Goal: Transaction & Acquisition: Download file/media

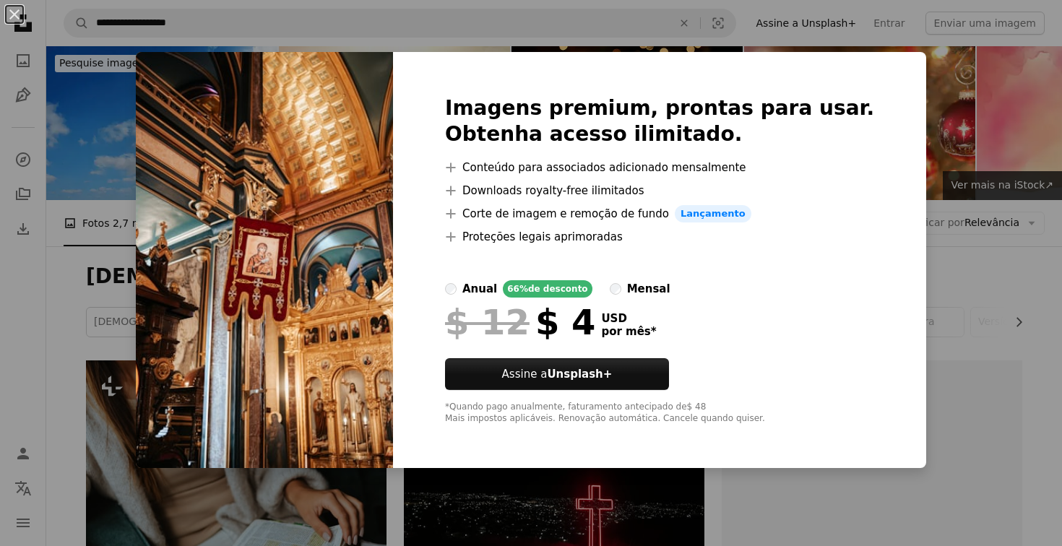
scroll to position [830, 0]
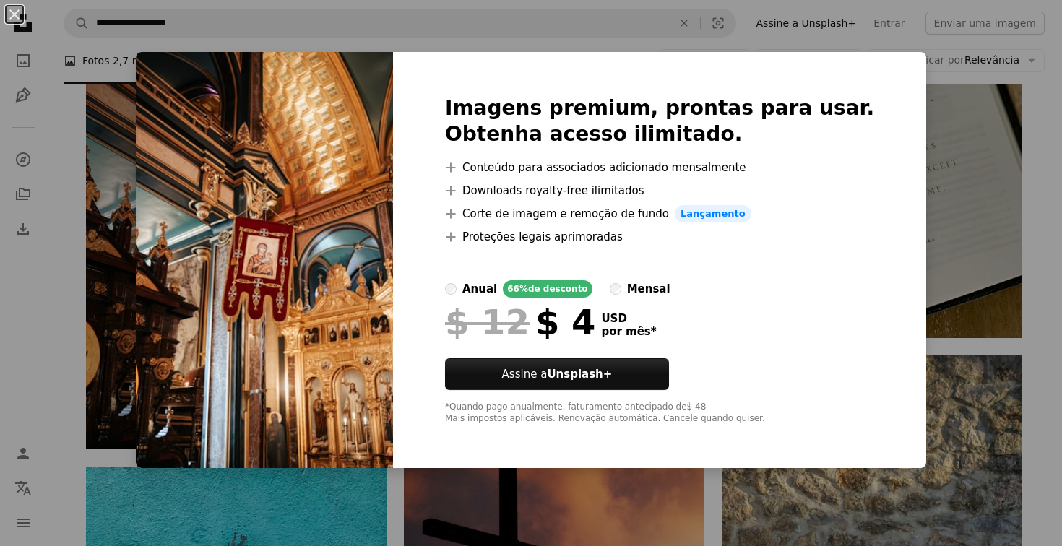
click at [290, 274] on img at bounding box center [264, 260] width 257 height 416
click at [975, 467] on div "An X shape Imagens premium, prontas para usar. Obtenha acesso ilimitado. A plus…" at bounding box center [531, 273] width 1062 height 546
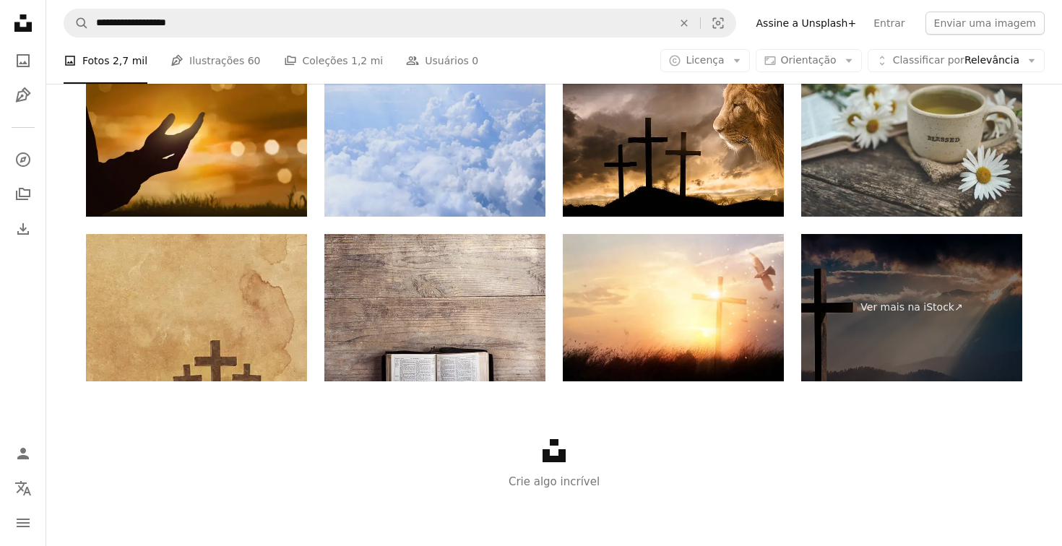
scroll to position [2664, 0]
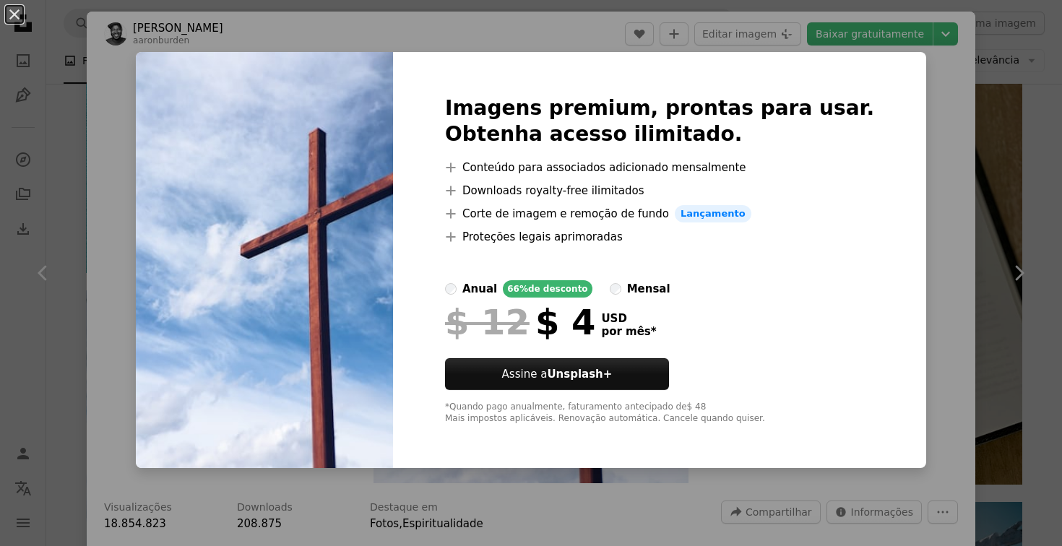
scroll to position [0, 376]
click at [940, 158] on div "An X shape Imagens premium, prontas para usar. Obtenha acesso ilimitado. A plus…" at bounding box center [531, 273] width 1062 height 546
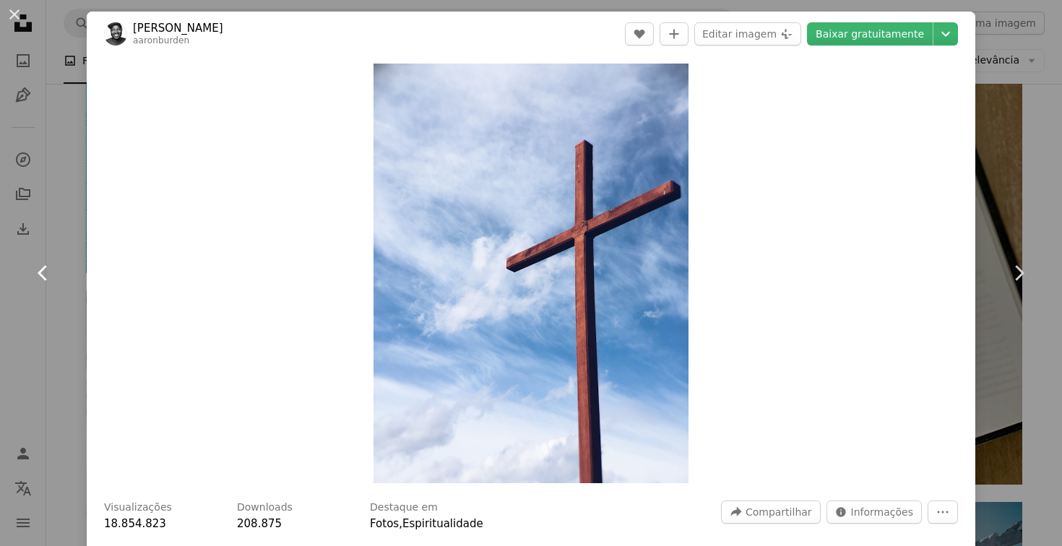
click at [28, 253] on link "Chevron left" at bounding box center [43, 273] width 87 height 139
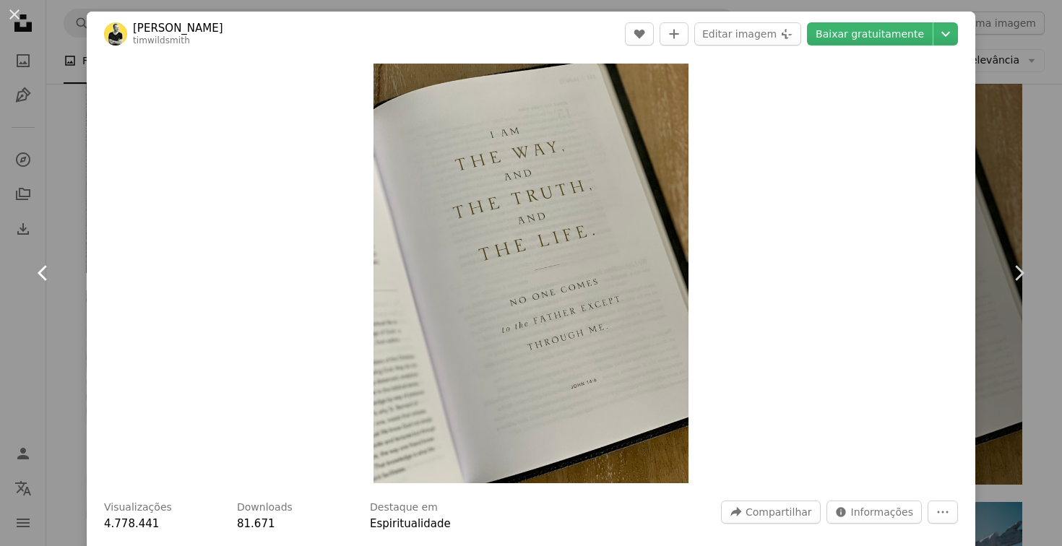
click at [43, 247] on link "Chevron left" at bounding box center [43, 273] width 87 height 139
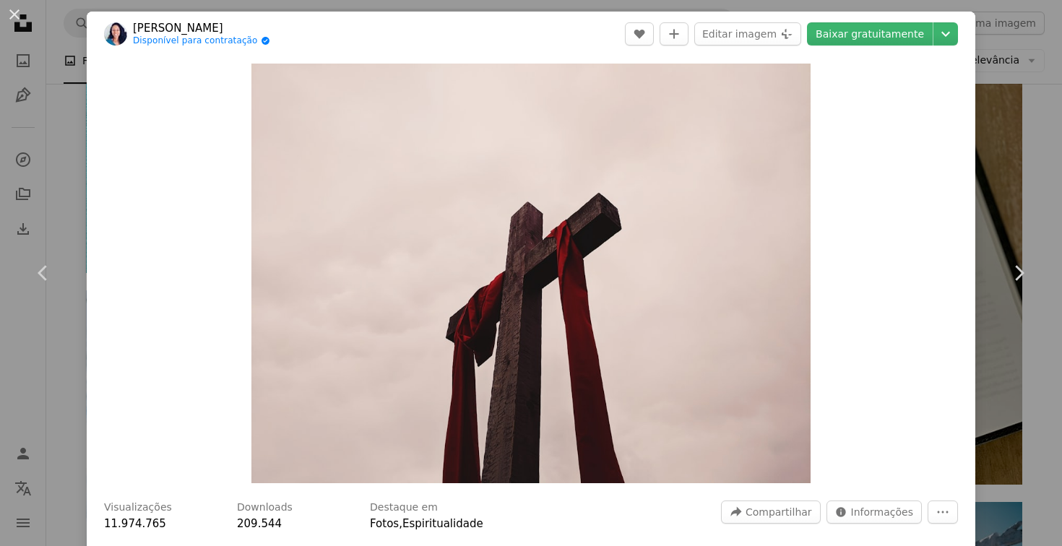
click at [994, 177] on div "An X shape Chevron left Chevron right [PERSON_NAME] Disponível para contratação…" at bounding box center [531, 273] width 1062 height 546
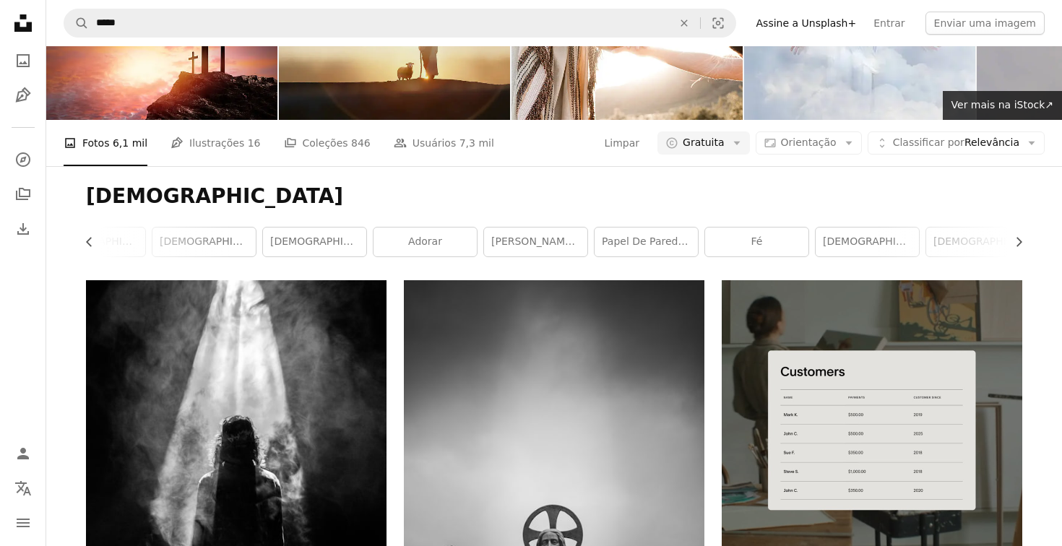
scroll to position [82, 0]
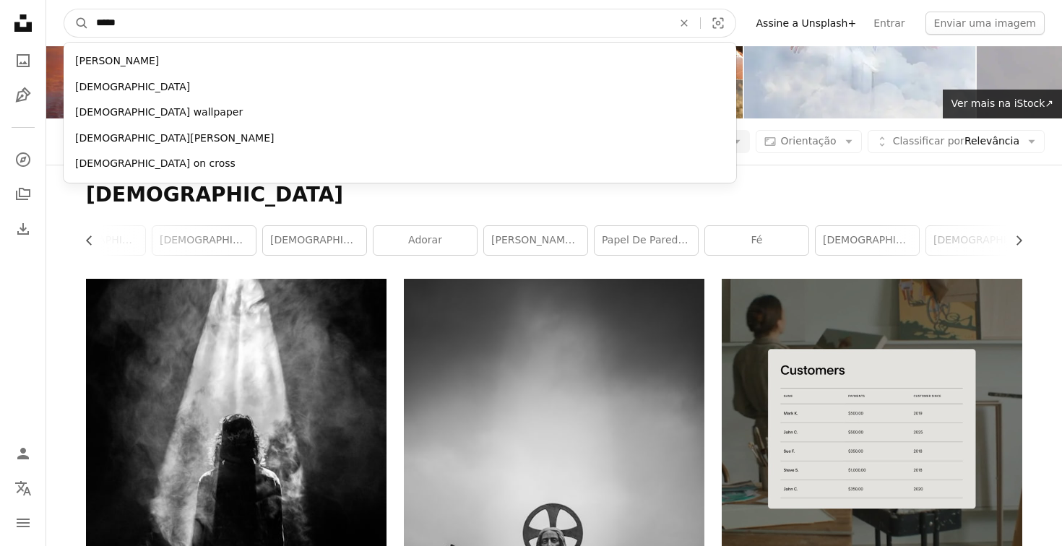
drag, startPoint x: 370, startPoint y: 26, endPoint x: 60, endPoint y: 2, distance: 310.7
click at [60, 2] on nav "A magnifying glass ***** [PERSON_NAME][DEMOGRAPHIC_DATA][PERSON_NAME] [PERSON_N…" at bounding box center [553, 23] width 1015 height 46
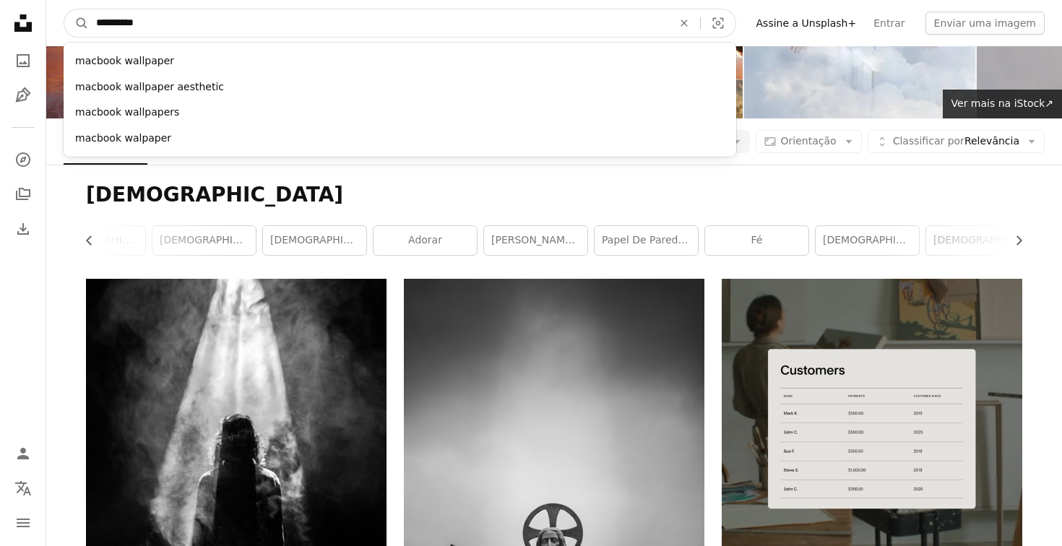
type input "**********"
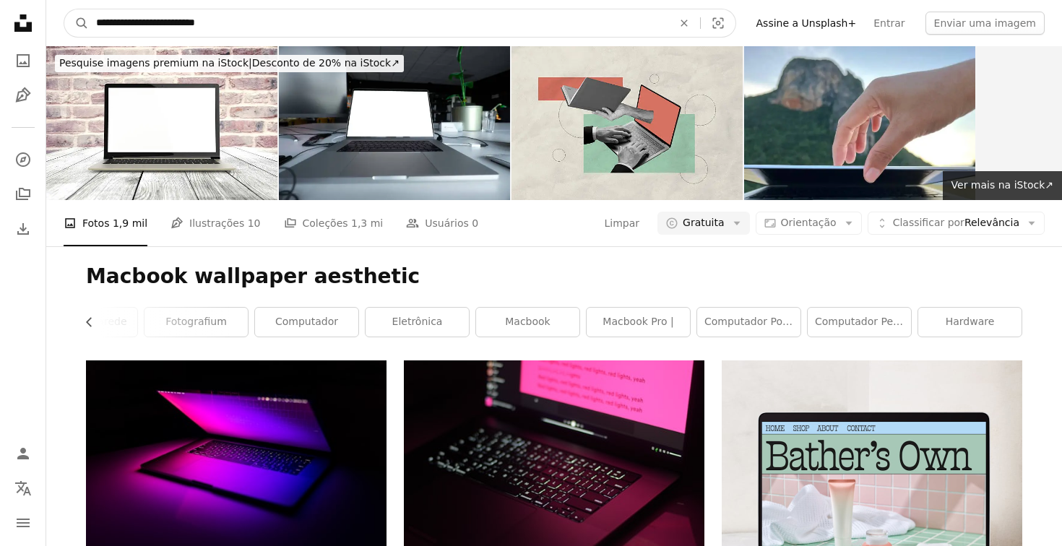
click at [189, 22] on input "**********" at bounding box center [378, 22] width 579 height 27
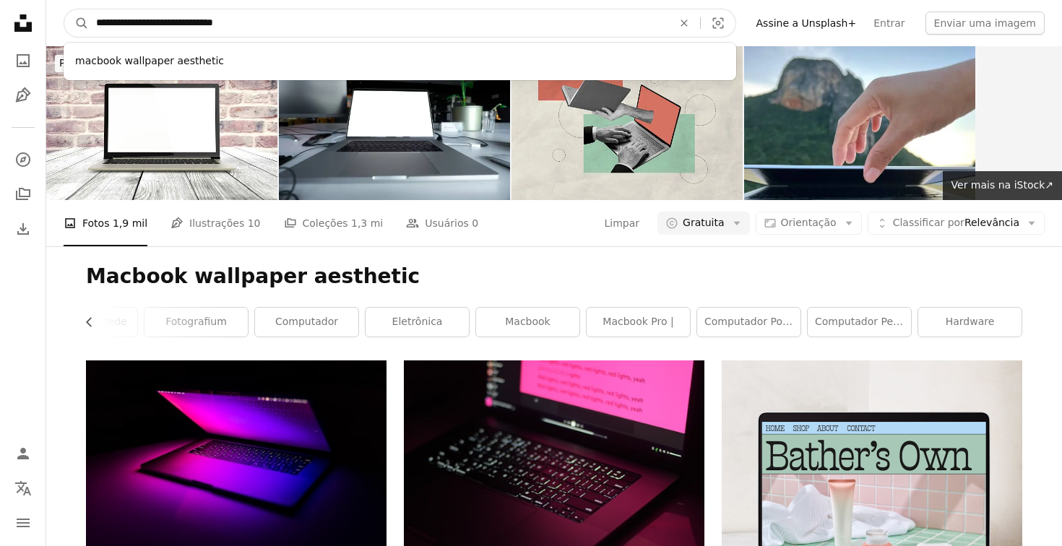
type input "**********"
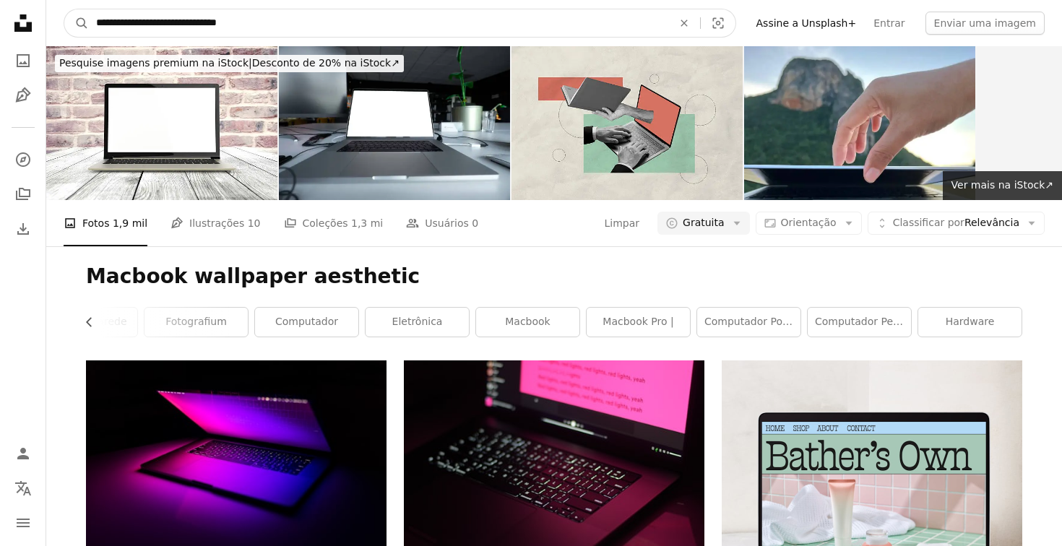
click at [77, 23] on button "A magnifying glass" at bounding box center [76, 22] width 25 height 27
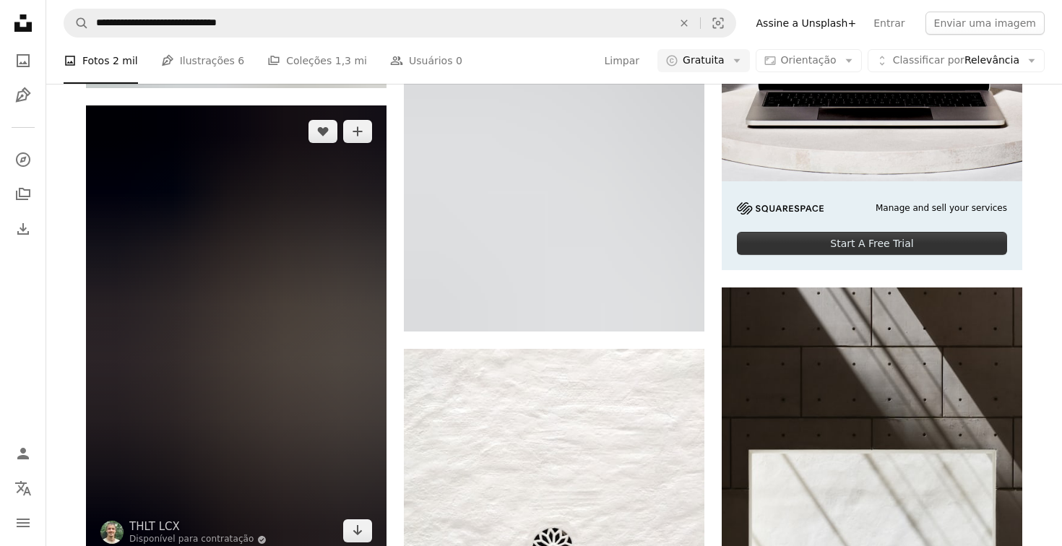
scroll to position [498, 0]
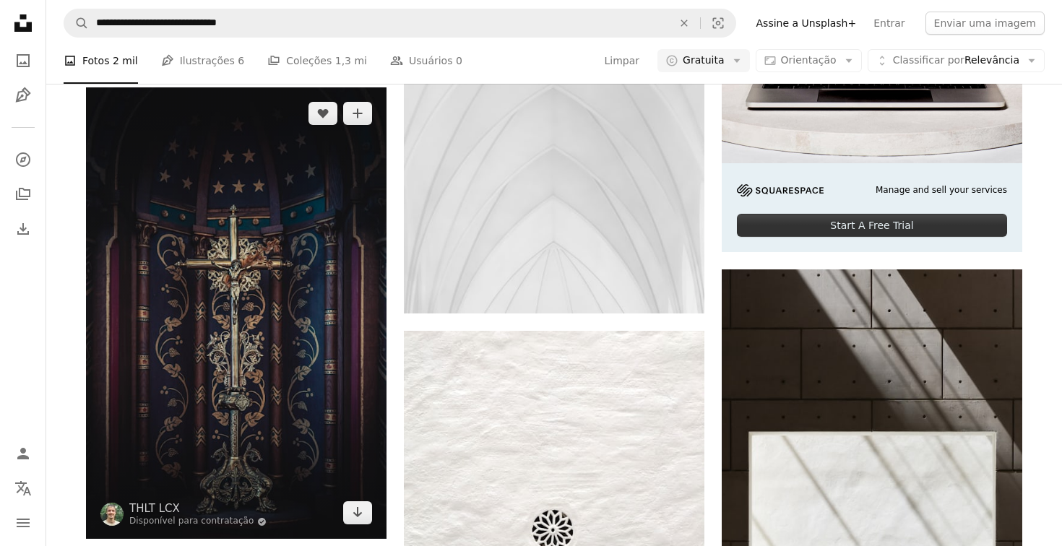
click at [266, 386] on img at bounding box center [236, 312] width 300 height 451
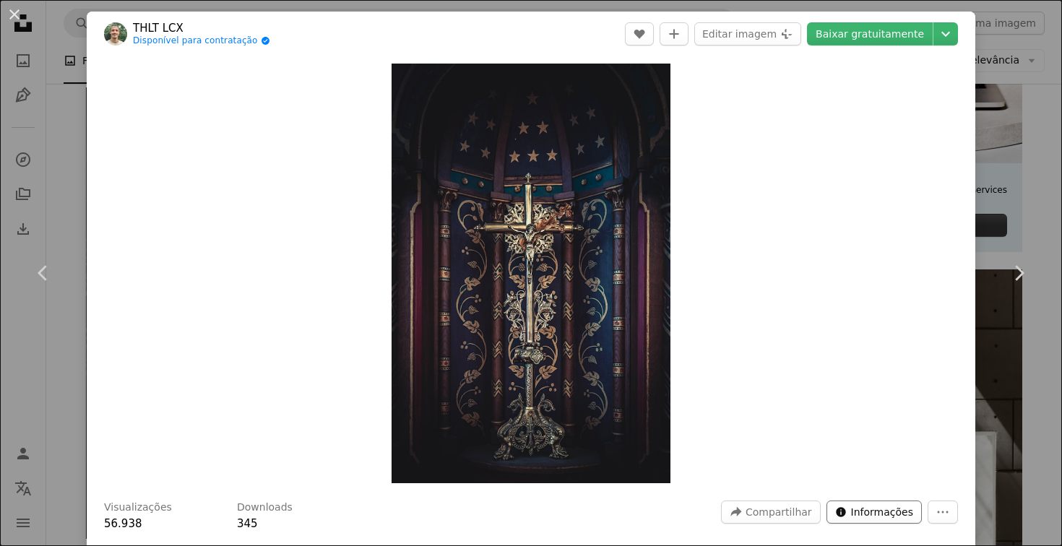
click at [843, 515] on icon "Estatísticas desta imagem" at bounding box center [840, 511] width 9 height 9
click at [937, 508] on icon "More Actions" at bounding box center [942, 512] width 13 height 13
click at [612, 335] on dialog "An X shape Chevron left Chevron right THLT LCX Disponível para contratação A ch…" at bounding box center [531, 273] width 1062 height 546
click at [943, 33] on icon "Escolha o tamanho do download" at bounding box center [945, 34] width 9 height 5
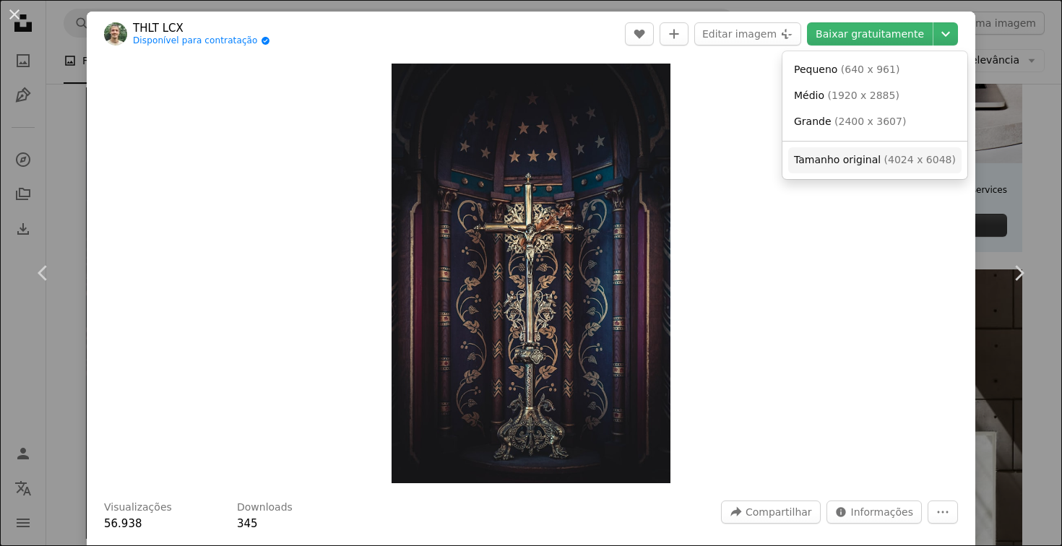
click at [867, 155] on span "Tamanho original" at bounding box center [837, 160] width 87 height 12
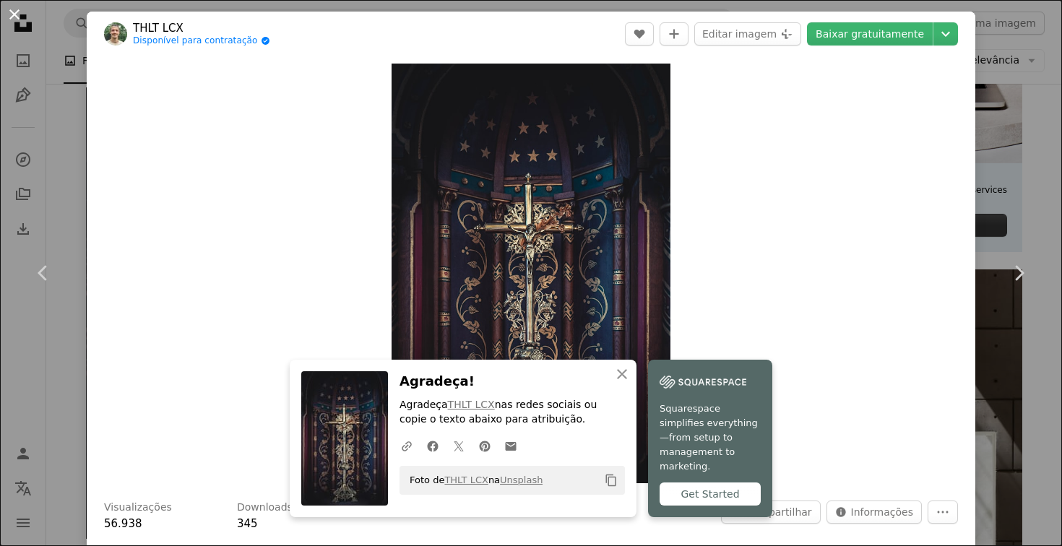
click at [9, 11] on button "An X shape" at bounding box center [14, 14] width 17 height 17
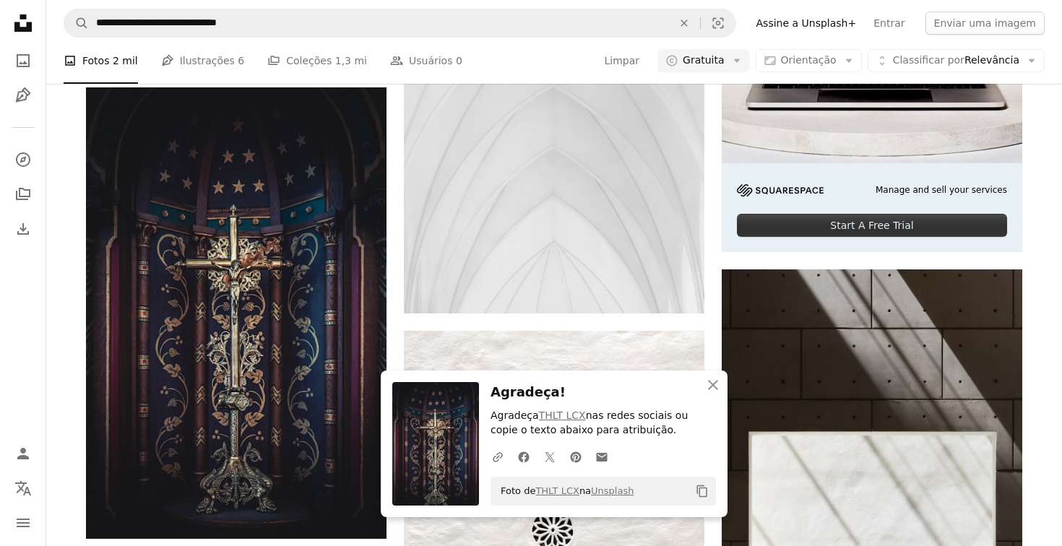
click at [15, 16] on icon "Unsplash logo Página inicial da Unsplash" at bounding box center [23, 23] width 29 height 29
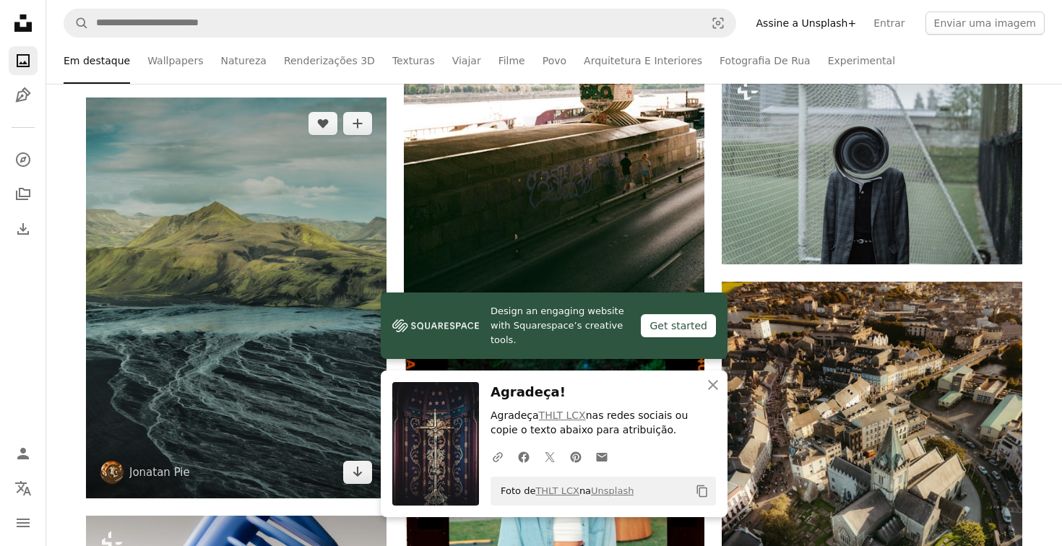
scroll to position [1115, 0]
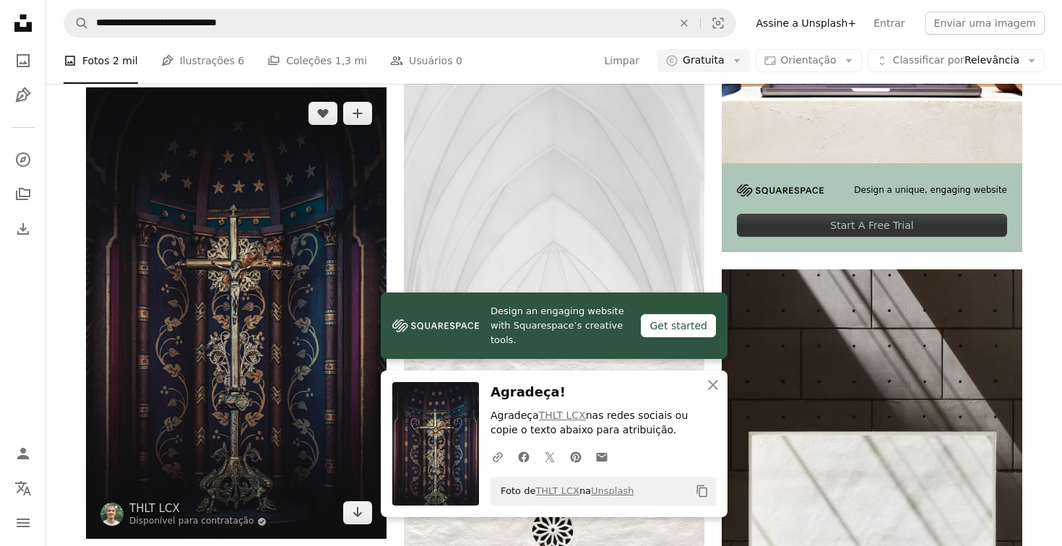
scroll to position [497, 0]
